Goal: Task Accomplishment & Management: Use online tool/utility

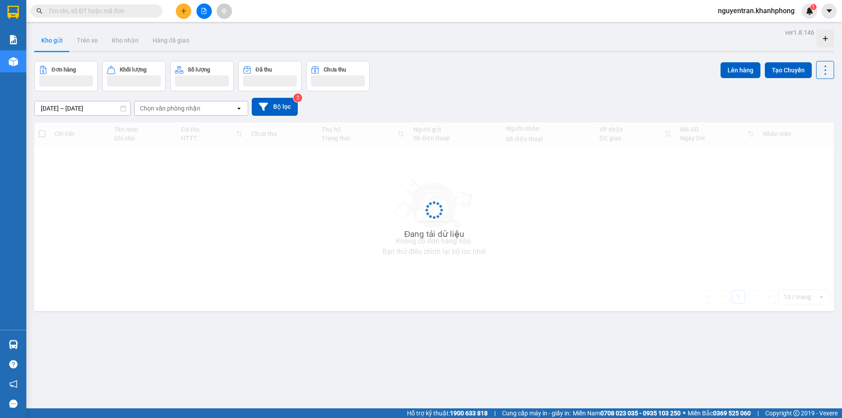
click at [747, 7] on span "nguyentran.khanhphong" at bounding box center [756, 10] width 91 height 11
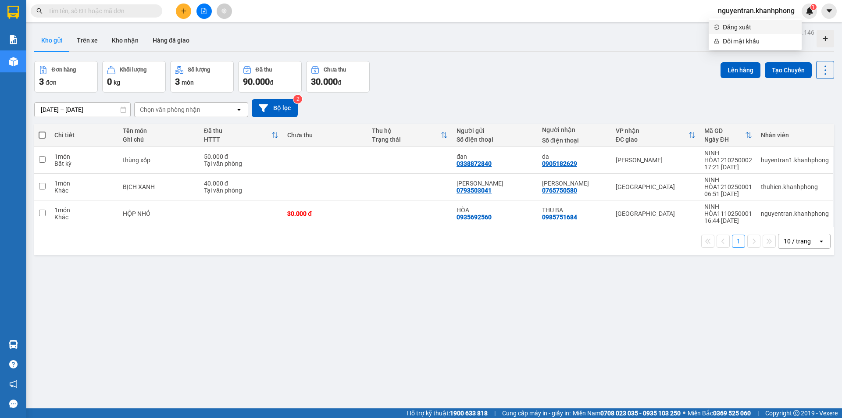
click at [738, 28] on span "Đăng xuất" at bounding box center [759, 27] width 74 height 10
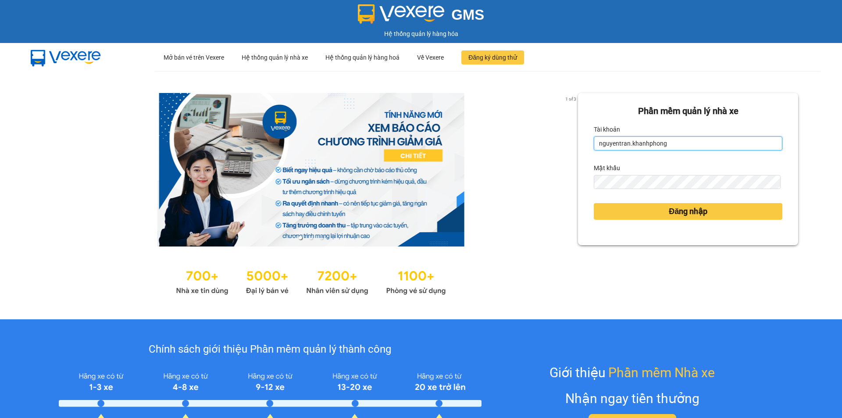
drag, startPoint x: 660, startPoint y: 145, endPoint x: 588, endPoint y: 145, distance: 71.9
click at [594, 145] on input "nguyentran.khanhphong" at bounding box center [688, 143] width 188 height 14
type input "thuthuong.khanhphong"
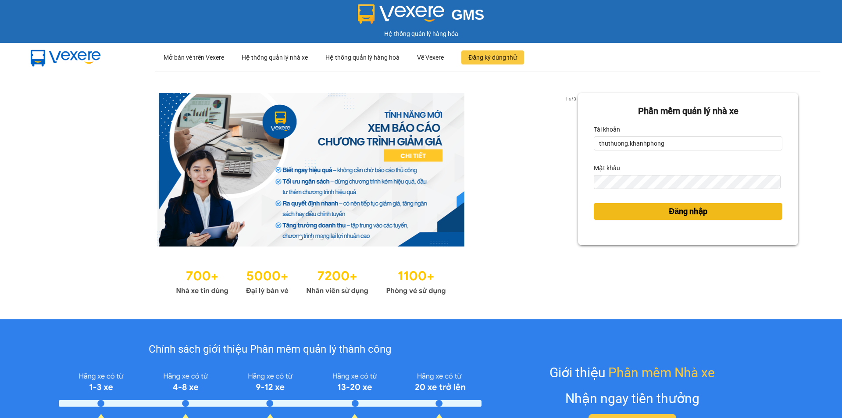
click at [679, 215] on span "Đăng nhập" at bounding box center [688, 211] width 39 height 12
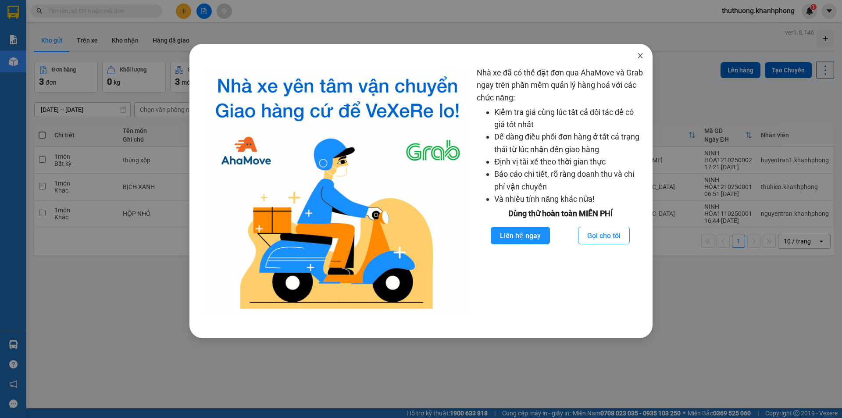
click at [640, 58] on icon "close" at bounding box center [640, 55] width 7 height 7
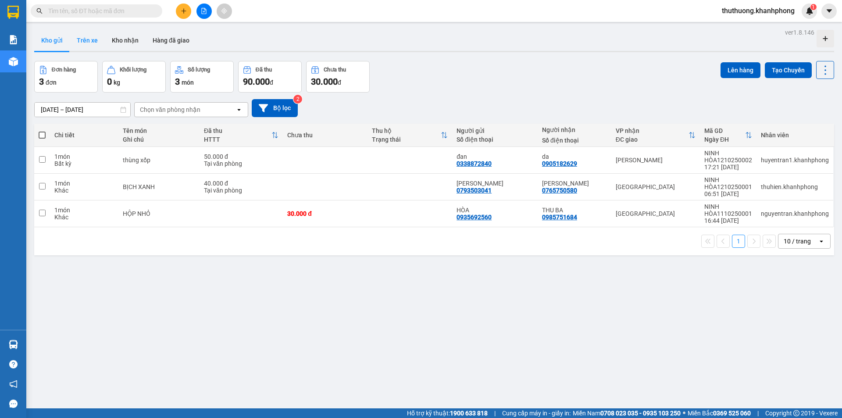
click at [78, 40] on button "Trên xe" at bounding box center [87, 40] width 35 height 21
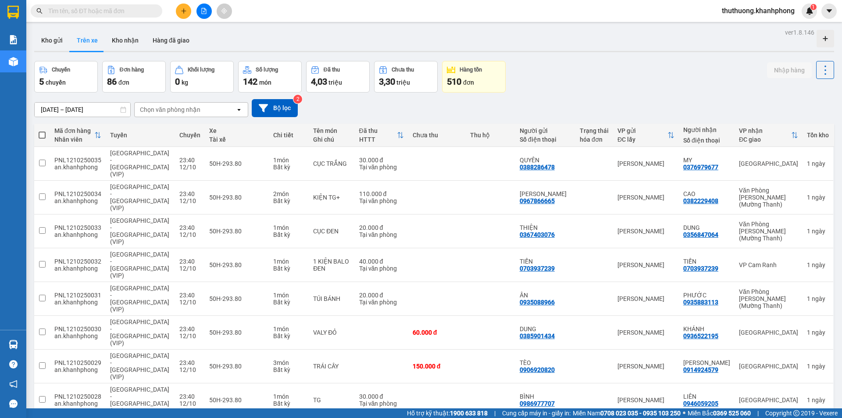
click at [167, 114] on div "Chọn văn phòng nhận" at bounding box center [185, 110] width 101 height 14
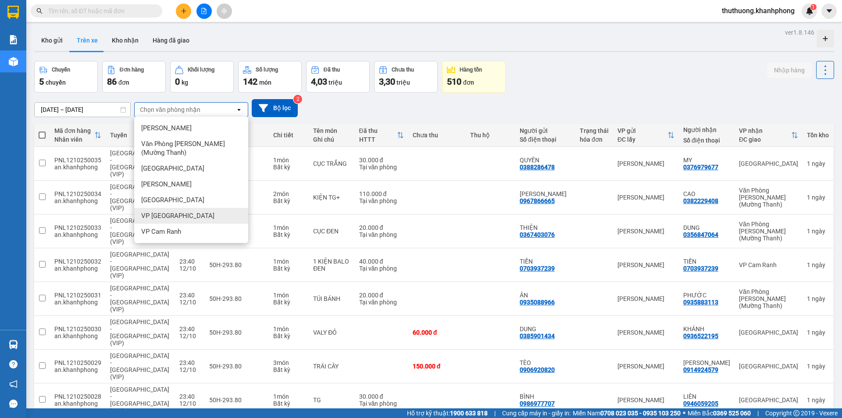
click at [186, 211] on div "VP [GEOGRAPHIC_DATA]" at bounding box center [191, 216] width 114 height 16
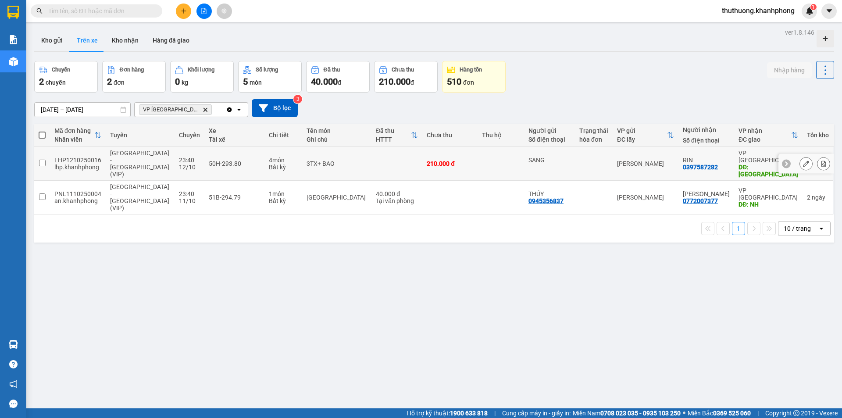
click at [43, 160] on input "checkbox" at bounding box center [42, 163] width 7 height 7
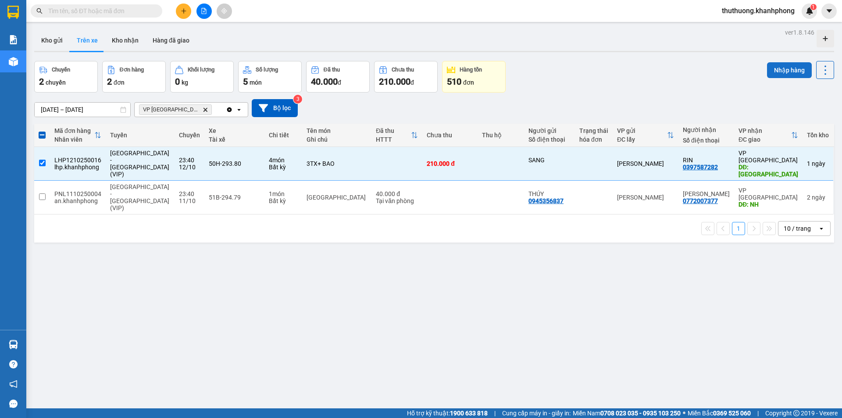
click at [770, 71] on button "Nhập hàng" at bounding box center [789, 70] width 45 height 16
checkbox input "false"
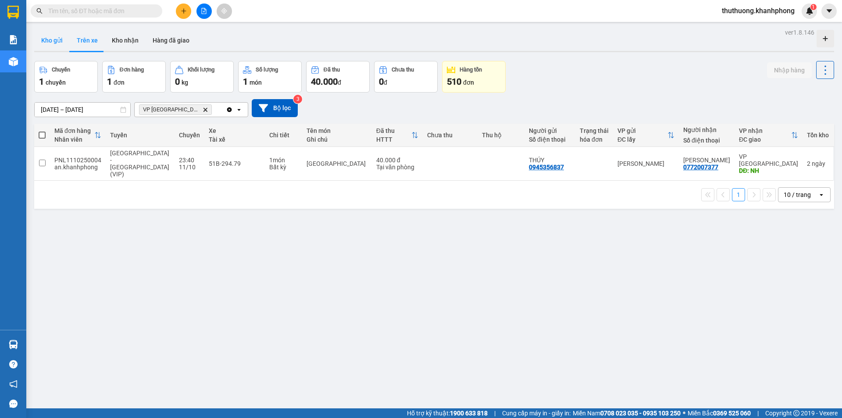
click at [50, 48] on button "Kho gửi" at bounding box center [52, 40] width 36 height 21
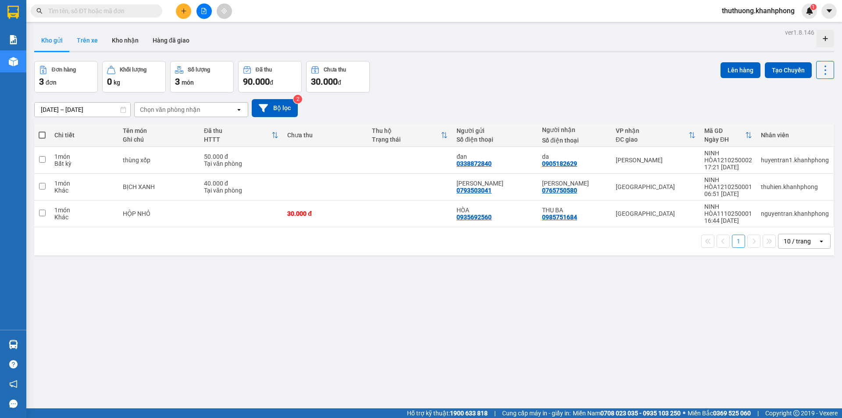
click at [85, 44] on button "Trên xe" at bounding box center [87, 40] width 35 height 21
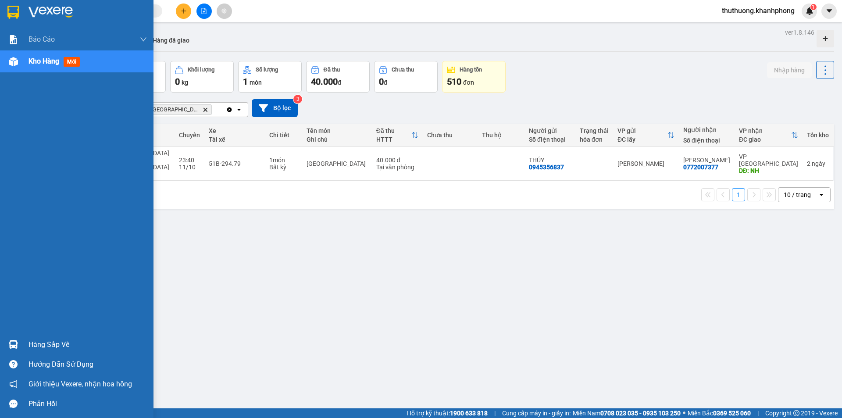
click at [0, 13] on div at bounding box center [76, 14] width 153 height 28
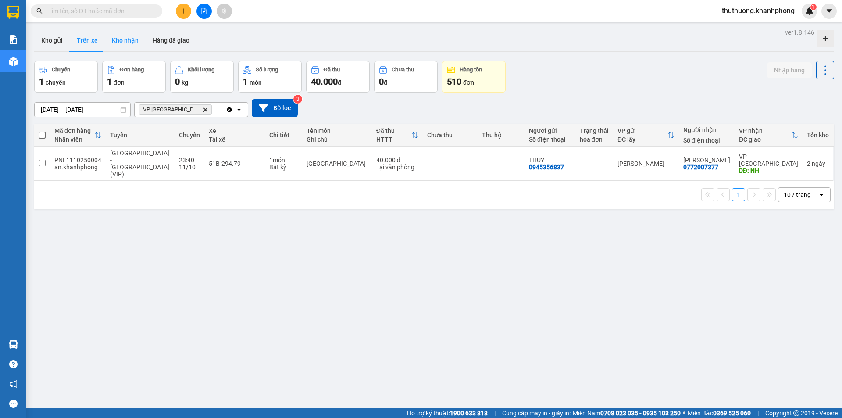
click at [119, 46] on button "Kho nhận" at bounding box center [125, 40] width 41 height 21
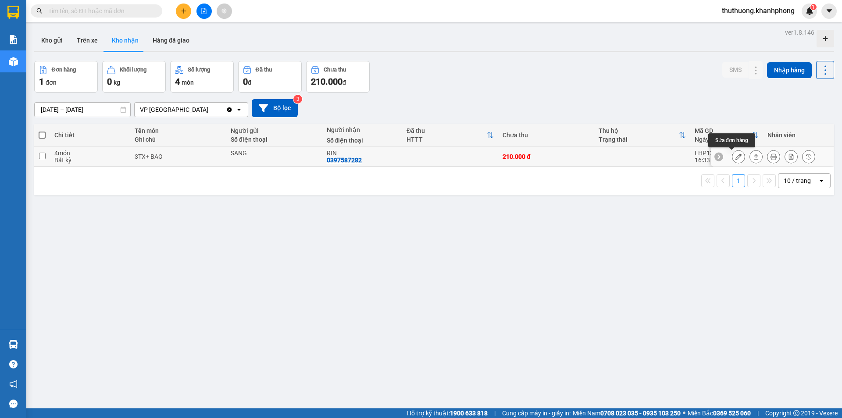
click at [735, 159] on icon at bounding box center [738, 156] width 6 height 6
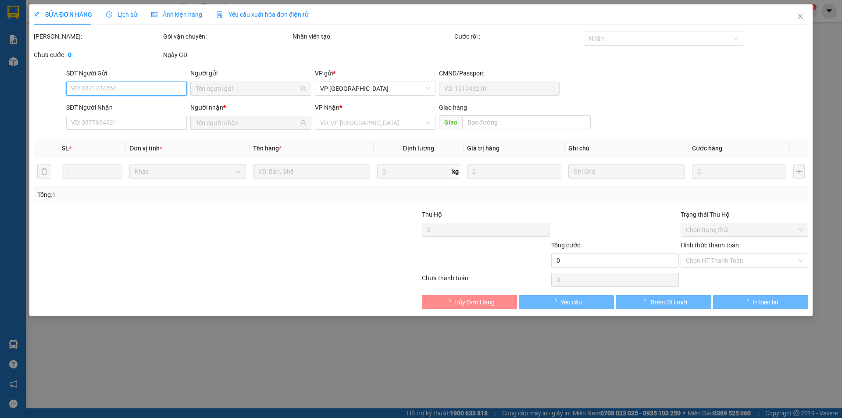
type input "SANG"
type input "0397587282"
type input "RIN"
type input "NINH HÒA"
type input "210.000"
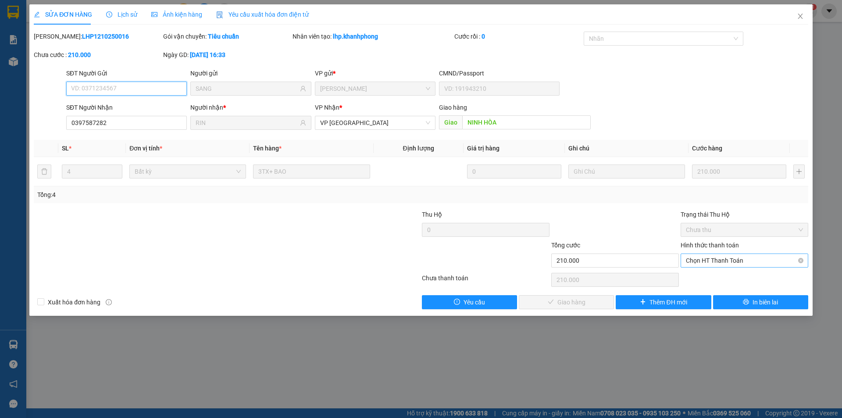
click at [717, 258] on span "Chọn HT Thanh Toán" at bounding box center [744, 260] width 117 height 13
click at [719, 275] on div "Tại văn phòng" at bounding box center [744, 278] width 117 height 10
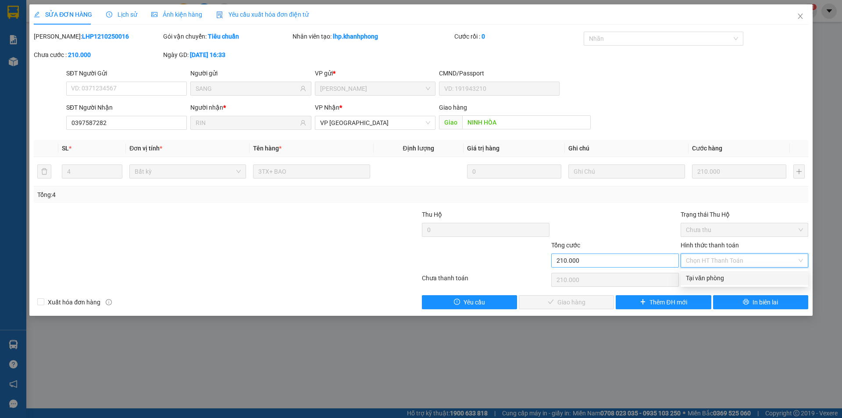
type input "0"
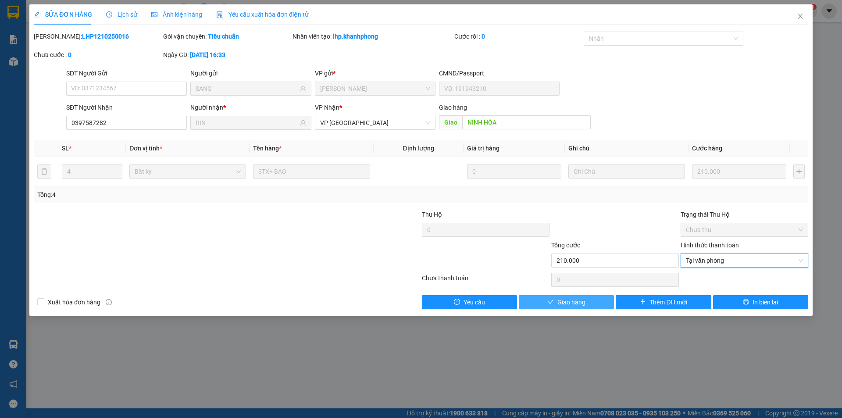
click at [578, 302] on span "Giao hàng" at bounding box center [571, 302] width 28 height 10
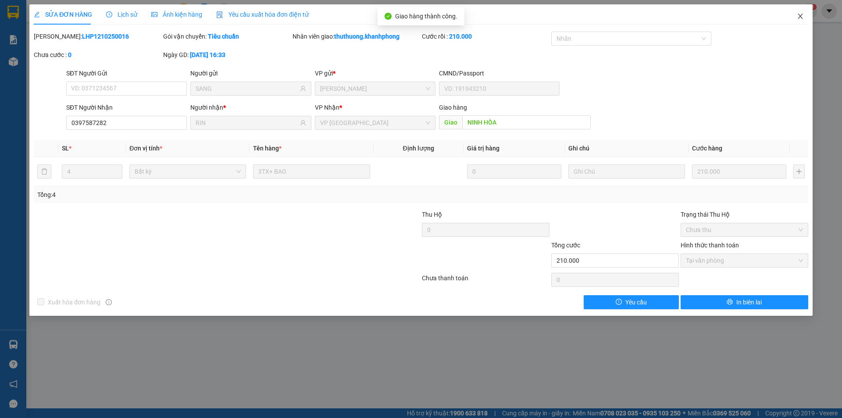
click at [804, 14] on span "Close" at bounding box center [800, 16] width 25 height 25
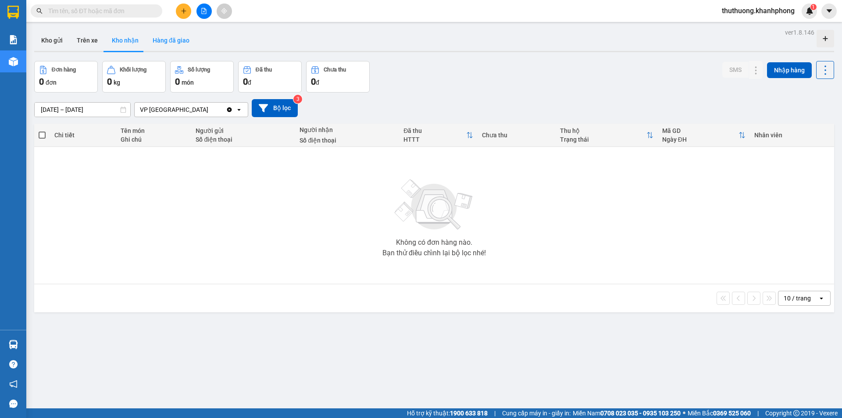
click at [164, 42] on button "Hàng đã giao" at bounding box center [171, 40] width 51 height 21
